Goal: Transaction & Acquisition: Purchase product/service

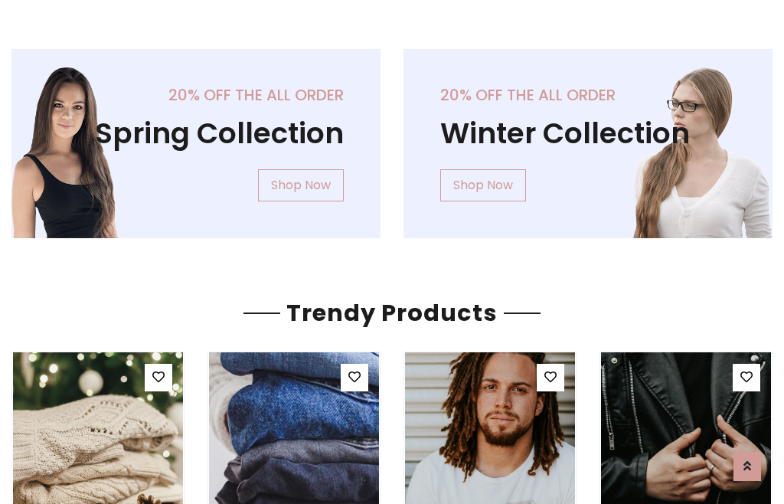
scroll to position [78, 0]
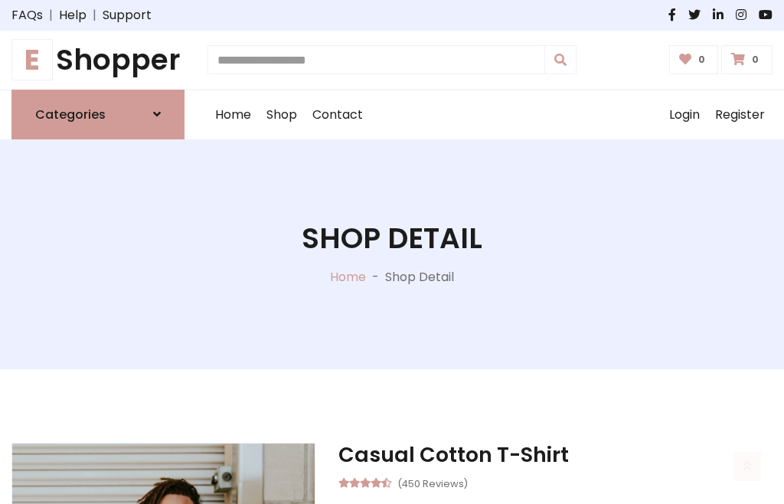
click at [98, 60] on h1 "E Shopper" at bounding box center [97, 60] width 173 height 34
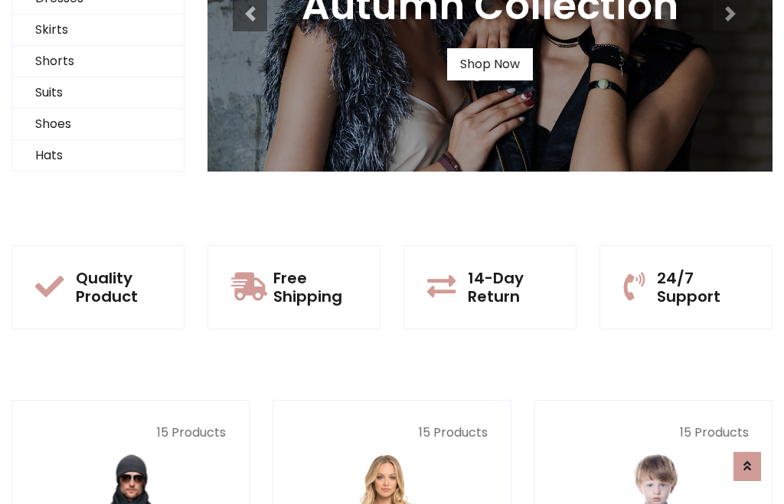
scroll to position [148, 0]
